Goal: Task Accomplishment & Management: Use online tool/utility

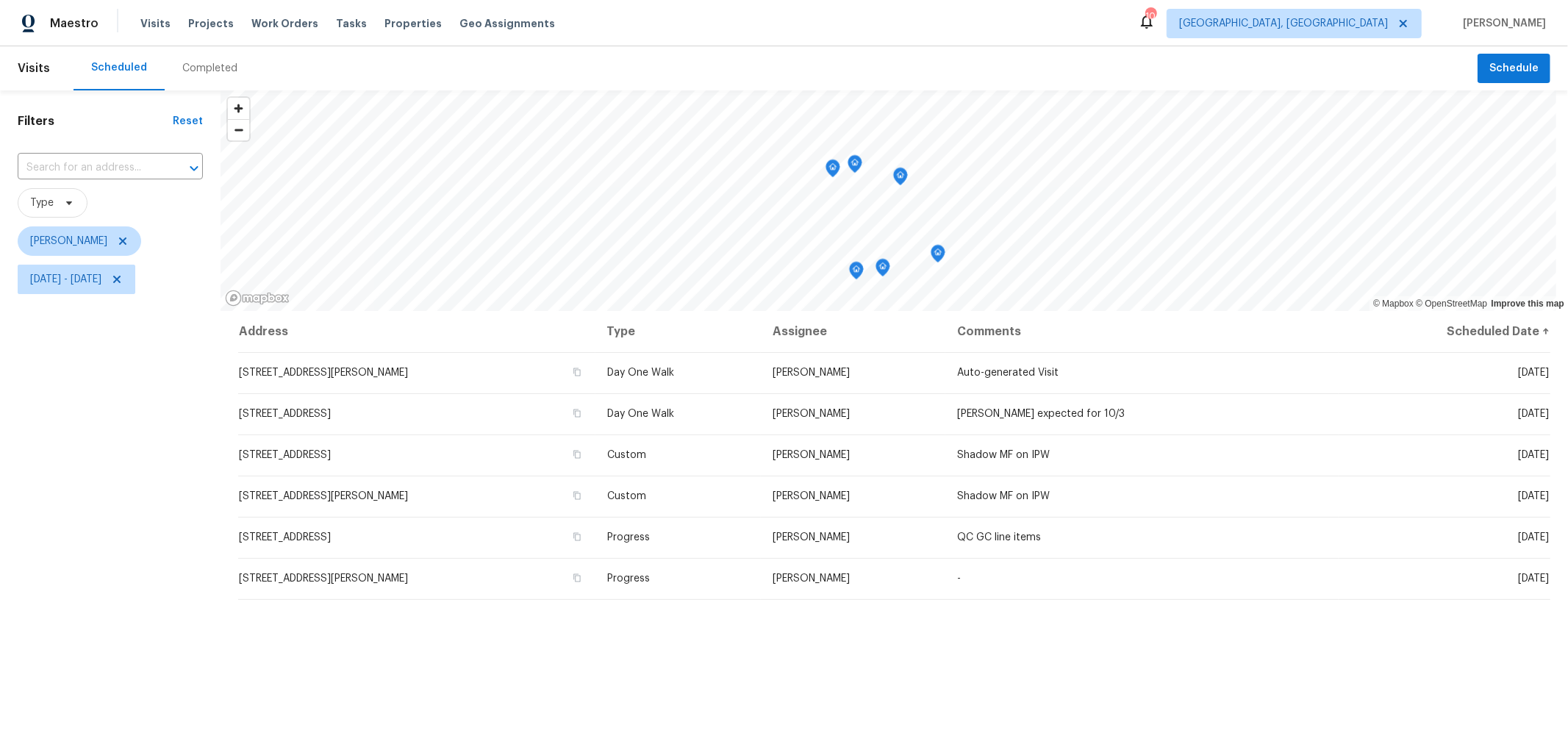
click at [879, 274] on icon "Map marker" at bounding box center [883, 268] width 15 height 18
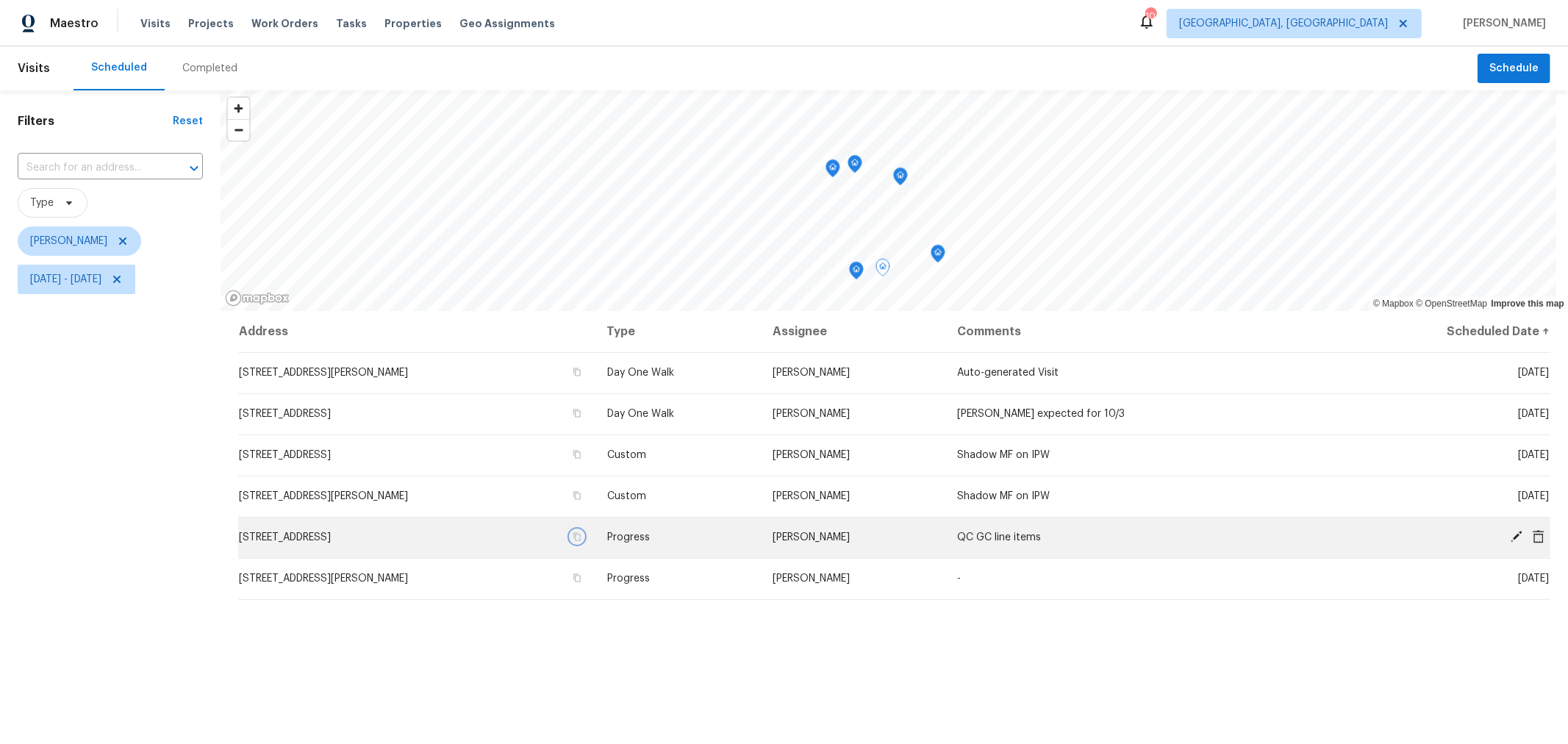
click at [580, 540] on icon "button" at bounding box center [577, 536] width 7 height 8
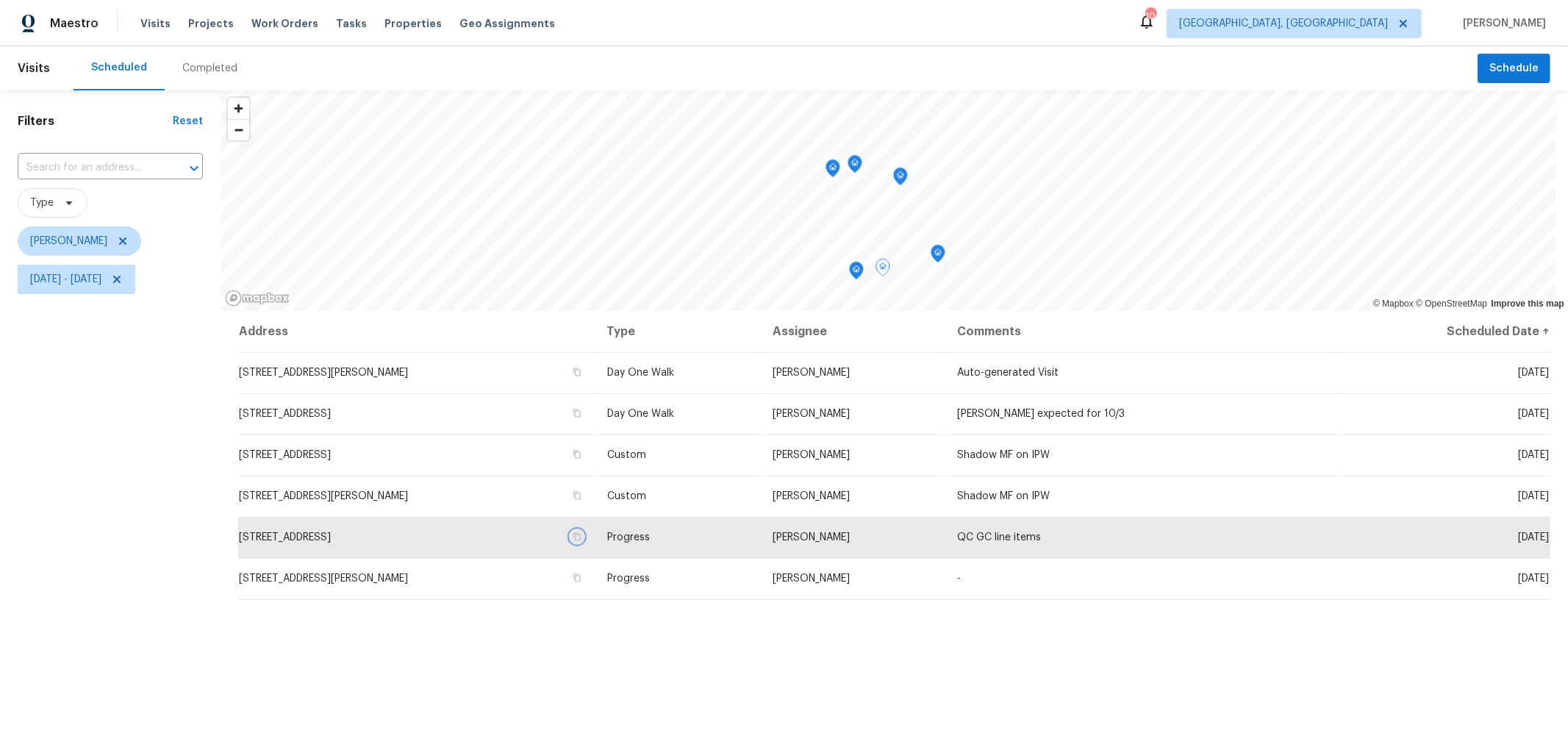
click at [940, 258] on icon "Map marker" at bounding box center [937, 254] width 13 height 17
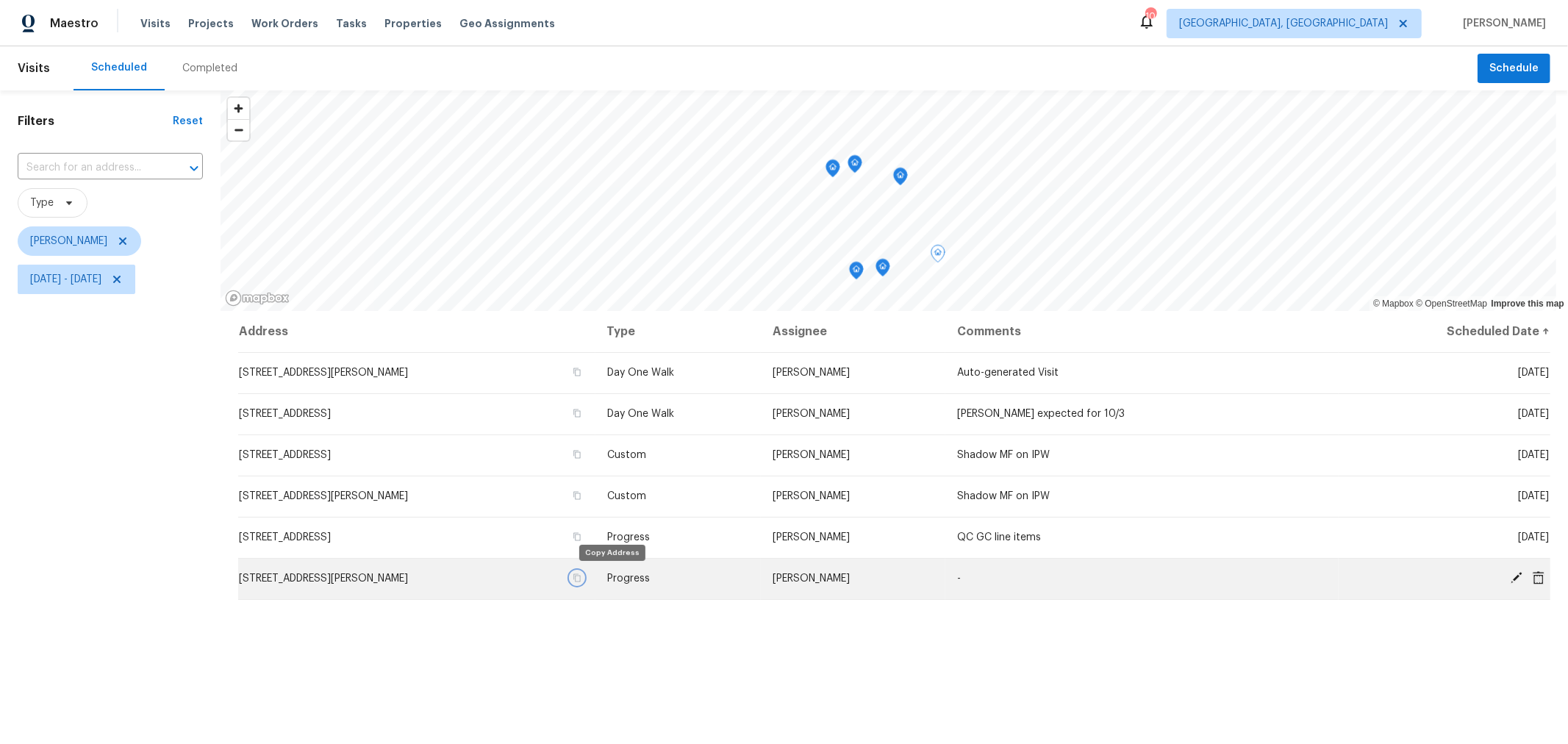
click at [581, 578] on icon "button" at bounding box center [577, 578] width 9 height 9
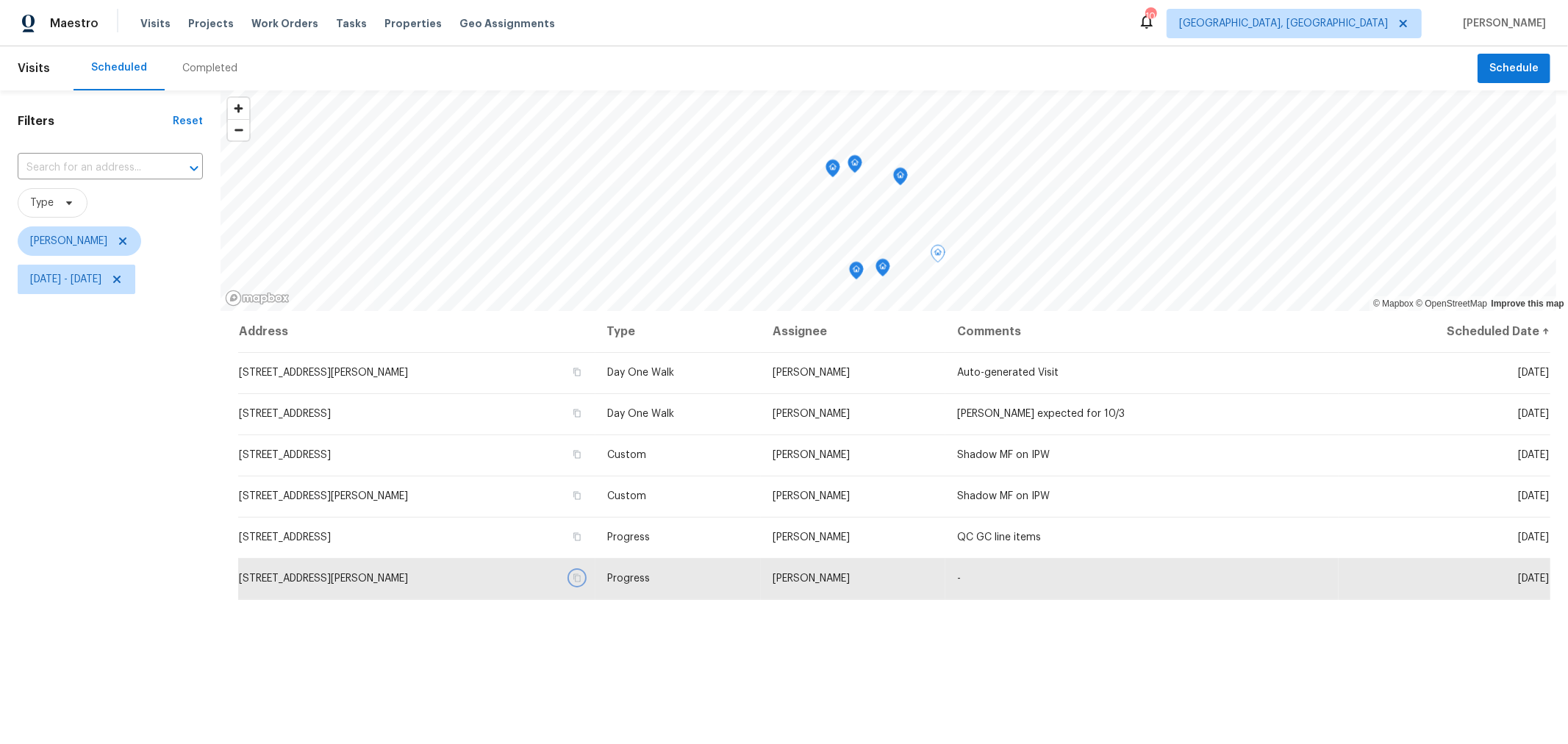
click at [903, 182] on icon "Map marker" at bounding box center [900, 177] width 13 height 17
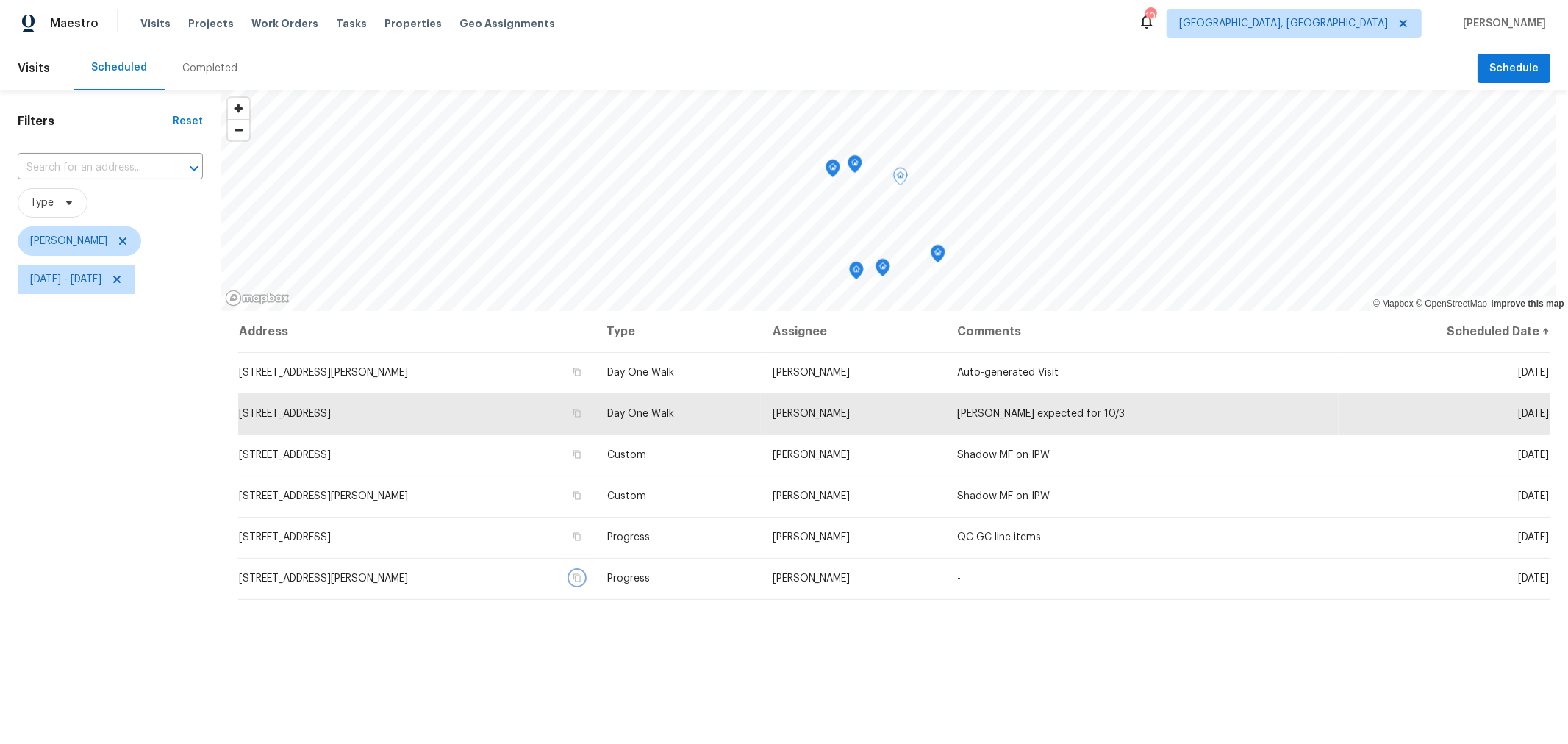
click at [832, 172] on icon "Map marker" at bounding box center [833, 169] width 13 height 17
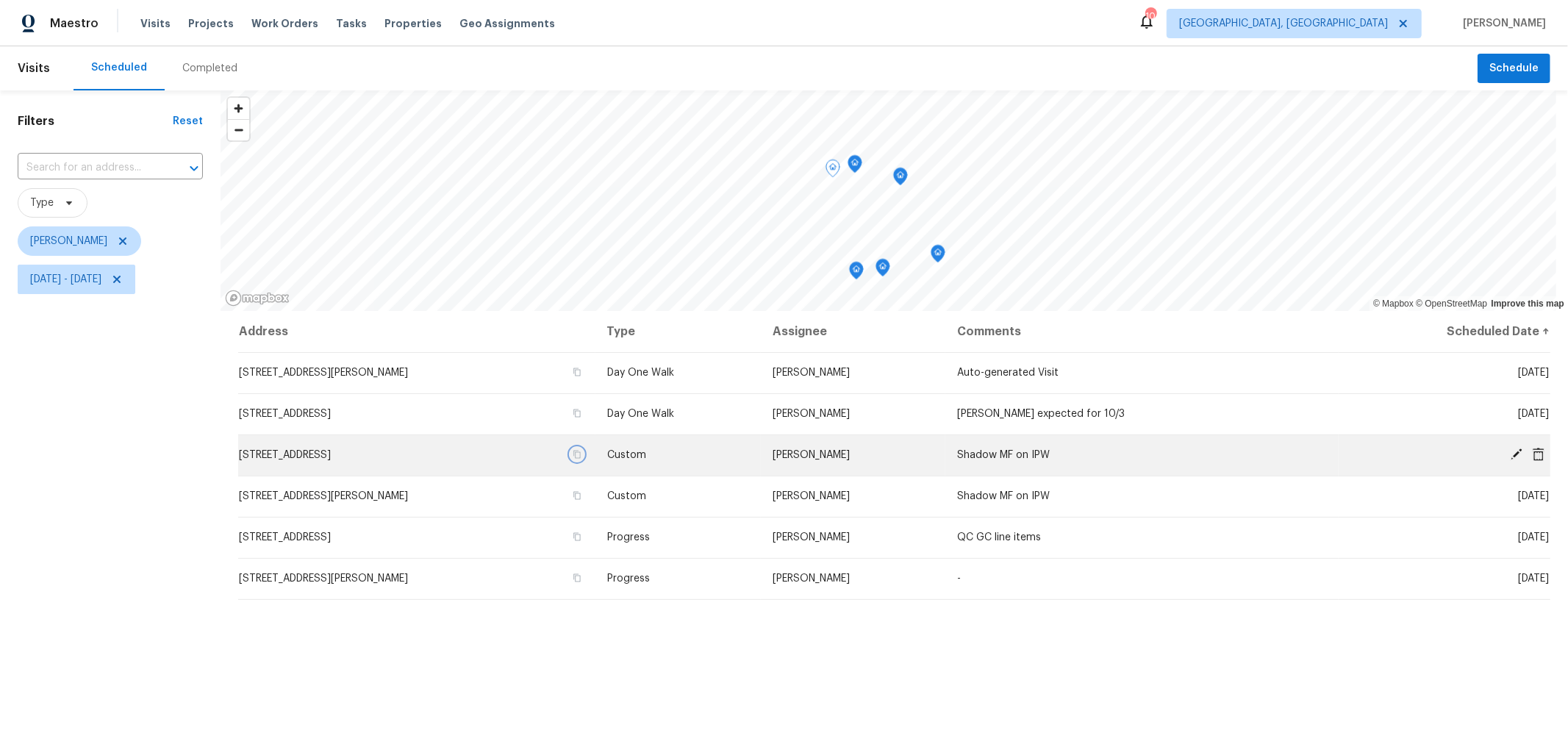
click at [580, 453] on icon "button" at bounding box center [577, 454] width 7 height 8
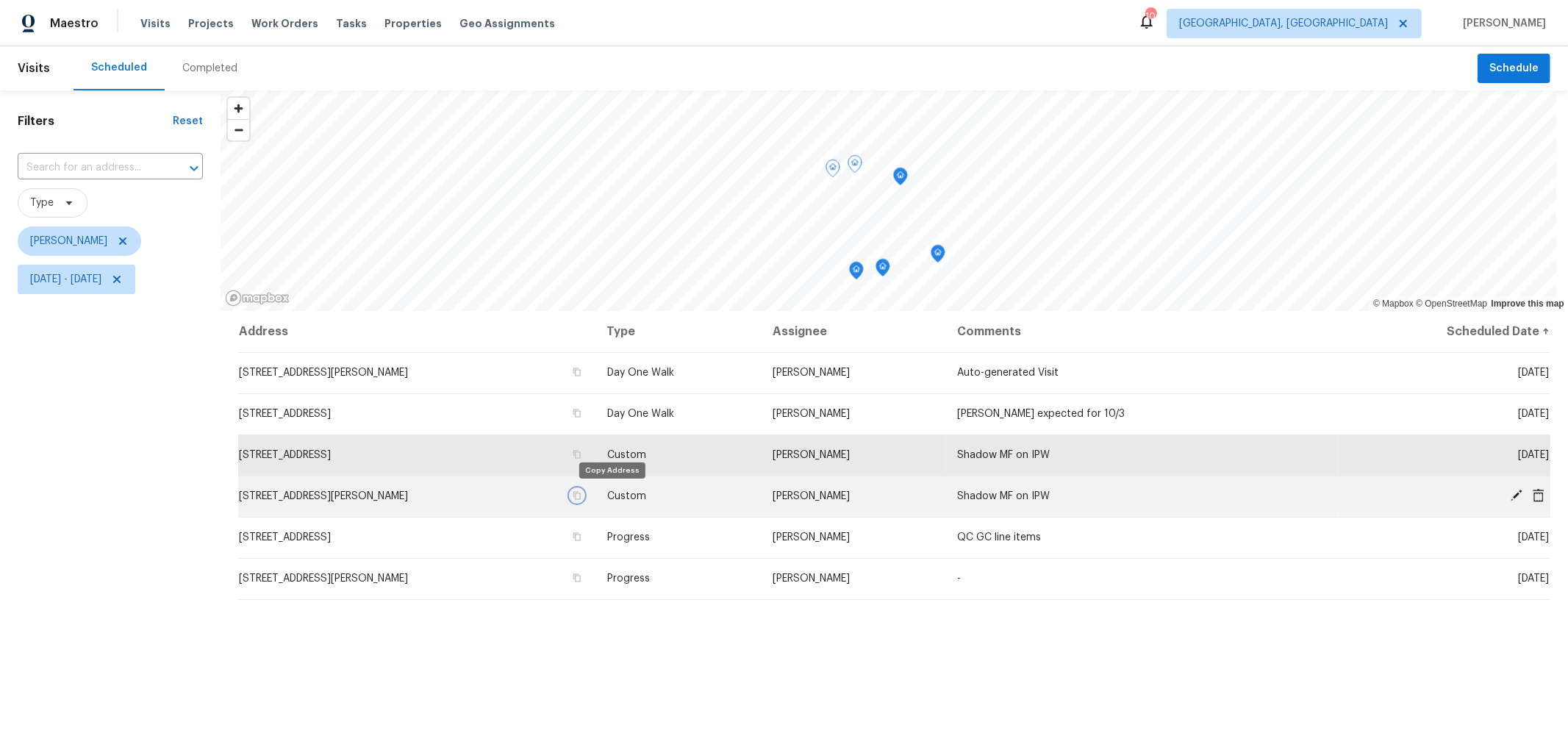
click at [581, 495] on icon "button" at bounding box center [577, 495] width 9 height 9
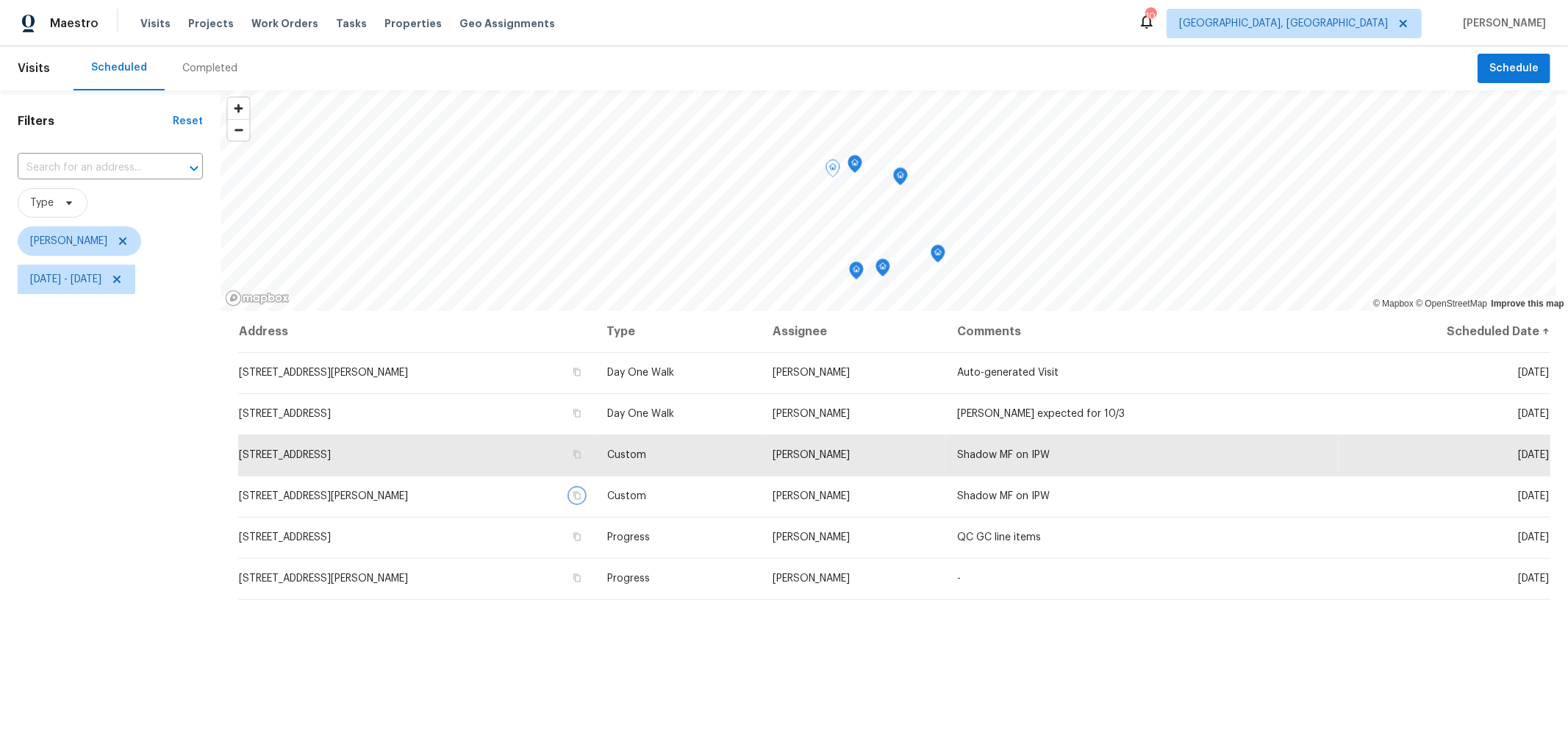
click at [858, 270] on icon "Map marker" at bounding box center [856, 270] width 4 height 3
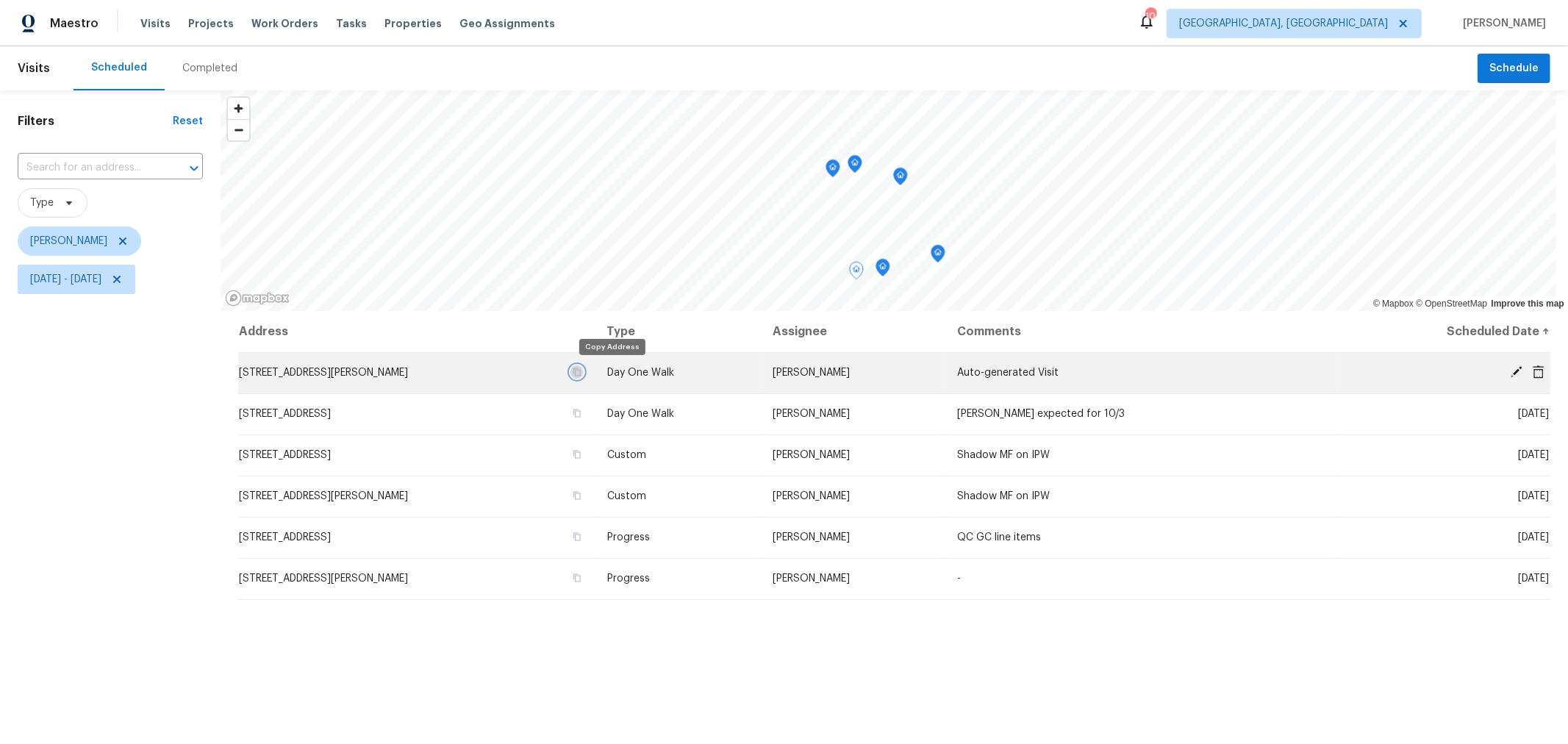
click at [581, 374] on icon "button" at bounding box center [577, 372] width 9 height 9
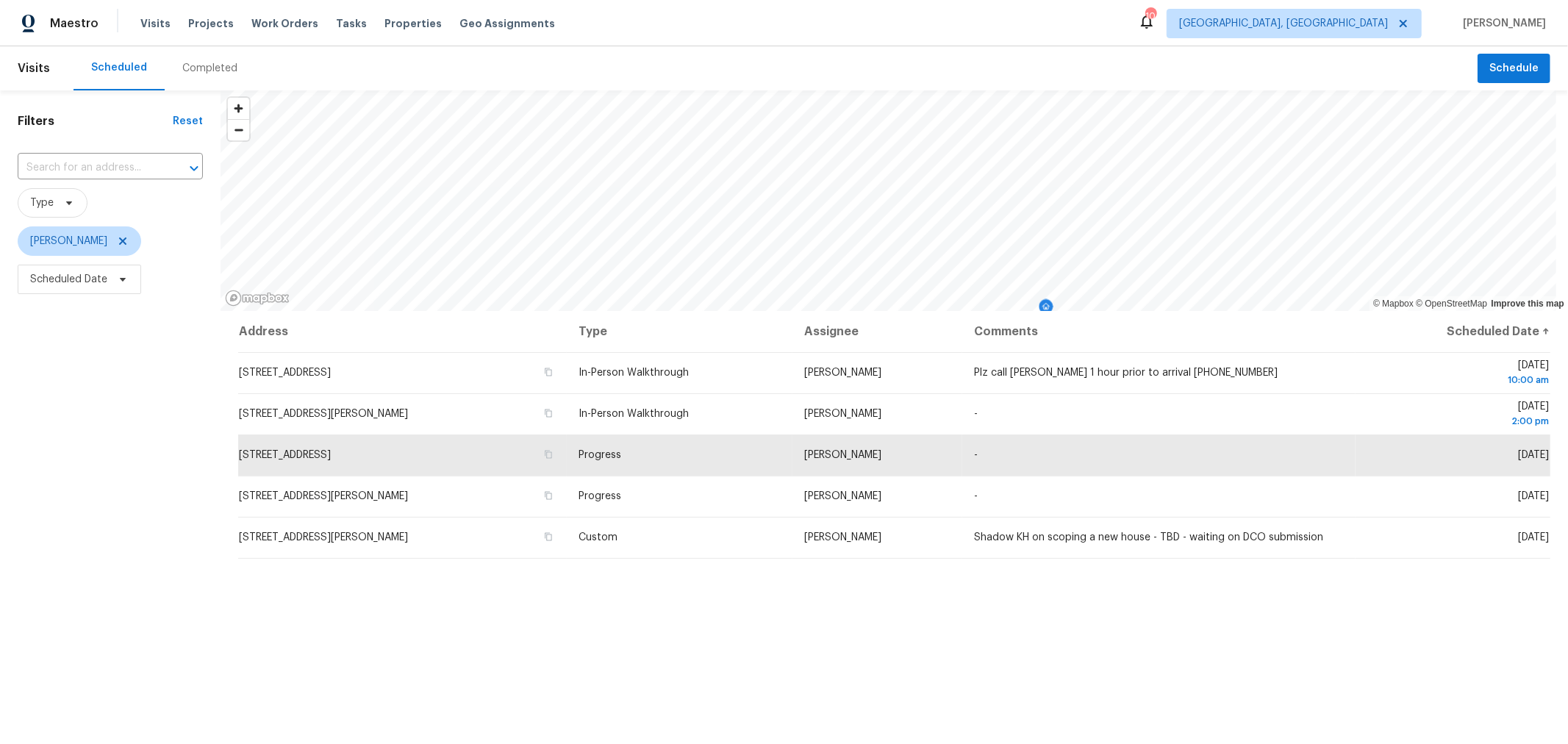
click at [334, 662] on div "Address Type Assignee Comments Scheduled Date ↑ 7167 Mojave St, Dublin, OH 4301…" at bounding box center [894, 608] width 1347 height 595
